Goal: Task Accomplishment & Management: Manage account settings

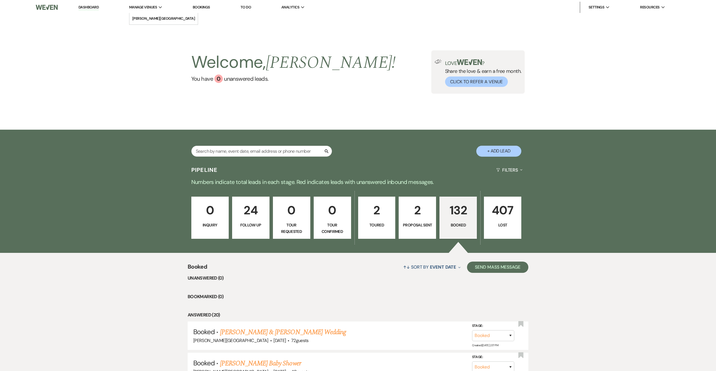
click at [156, 9] on span "Manage Venues" at bounding box center [143, 8] width 28 height 6
click at [155, 15] on link "[PERSON_NAME][GEOGRAPHIC_DATA]" at bounding box center [164, 18] width 69 height 11
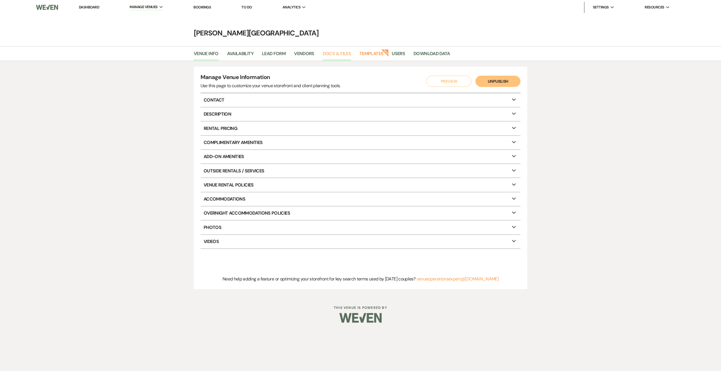
click at [336, 55] on link "Docs & Files" at bounding box center [337, 55] width 28 height 11
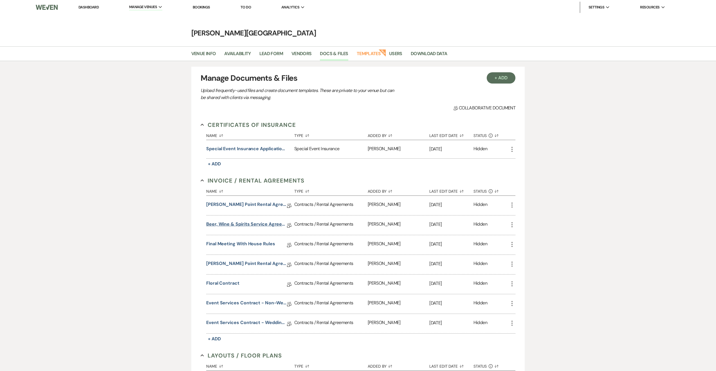
click at [248, 224] on link "Beer, Wine & Spirits Service Agreement" at bounding box center [246, 225] width 80 height 9
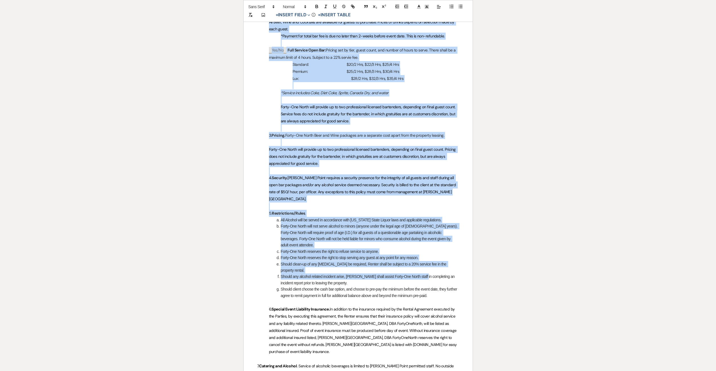
scroll to position [574, 0]
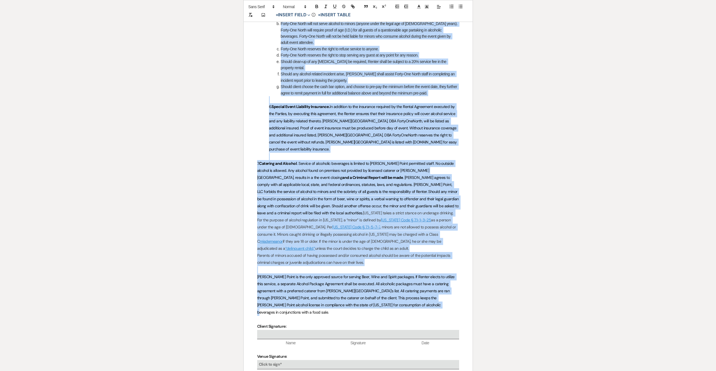
drag, startPoint x: 258, startPoint y: 216, endPoint x: 373, endPoint y: 279, distance: 130.4
copy div "lor Ipsumdolo (“Sitametco”) adip elit ﻿ Seddo ei temp* : Inci ﻿ , ut la etd mag…"
click at [342, 124] on p "6. Special Event Liability Insurance. In addition to the insurance required by …" at bounding box center [358, 128] width 202 height 50
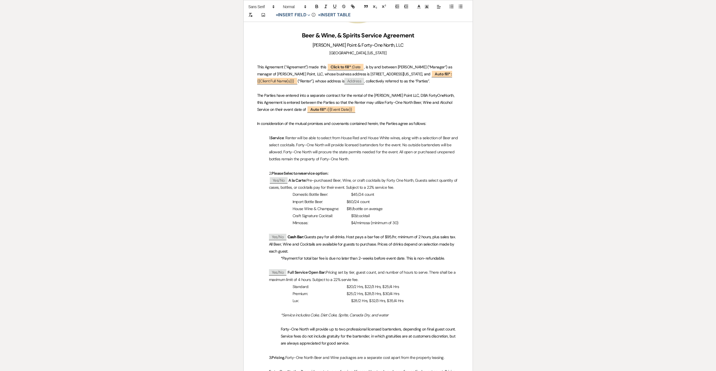
scroll to position [135, 0]
